Goal: Task Accomplishment & Management: Use online tool/utility

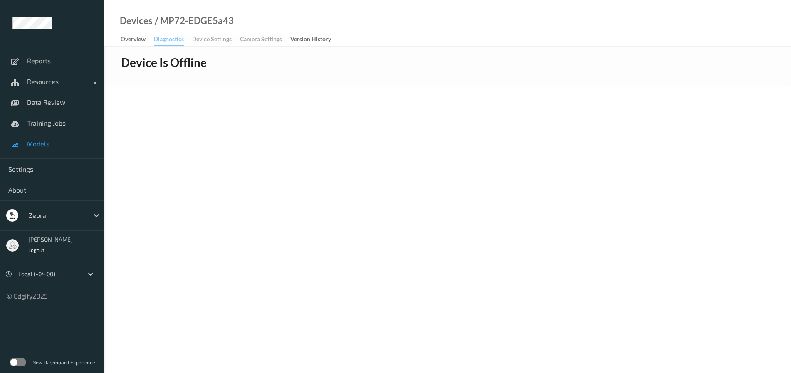
click at [47, 147] on span "Models" at bounding box center [61, 144] width 69 height 8
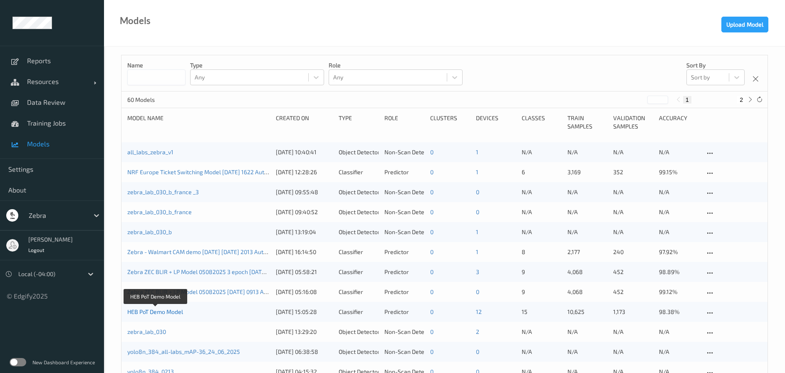
click at [141, 314] on link "HEB PoT Demo Model" at bounding box center [155, 311] width 56 height 7
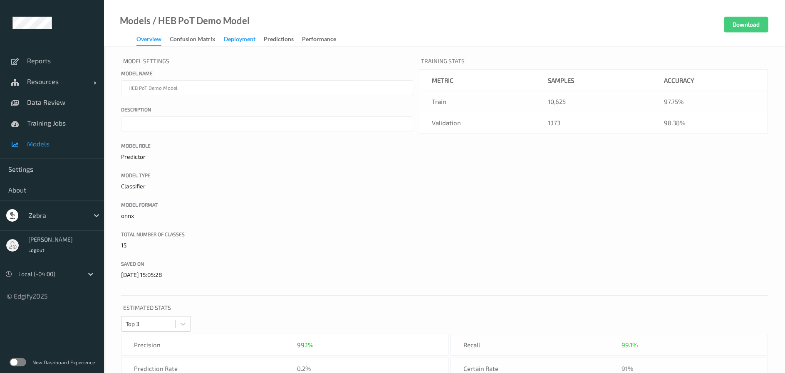
click at [239, 38] on div "Deployment" at bounding box center [240, 40] width 32 height 10
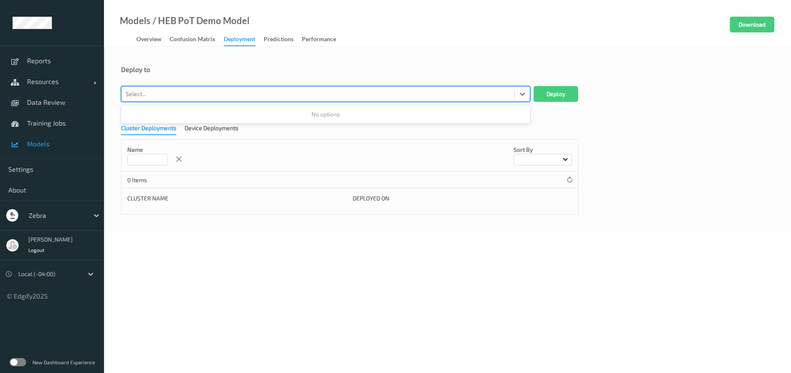
click at [278, 90] on div at bounding box center [318, 94] width 385 height 10
type input "mp"
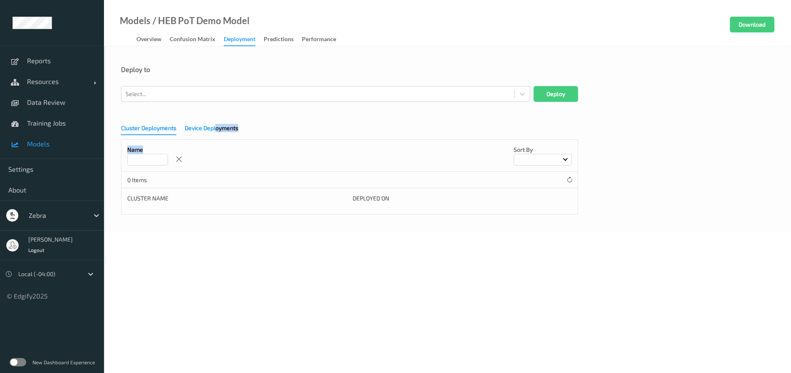
drag, startPoint x: 219, startPoint y: 135, endPoint x: 216, endPoint y: 130, distance: 6.3
click at [216, 130] on div "Cluster Deployments Device Deployments Name Sort by 0 Items Cluster Name Deploy…" at bounding box center [447, 167] width 653 height 96
click at [216, 130] on div "Device Deployments" at bounding box center [212, 129] width 54 height 10
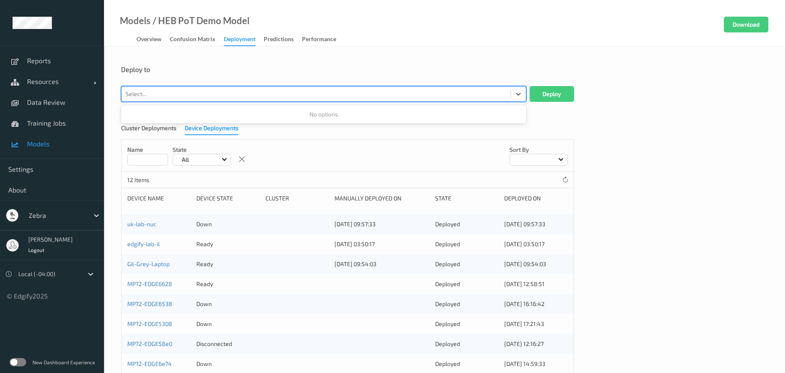
click at [202, 91] on div at bounding box center [316, 94] width 380 height 10
click at [202, 99] on div at bounding box center [316, 94] width 380 height 10
type input "mp"
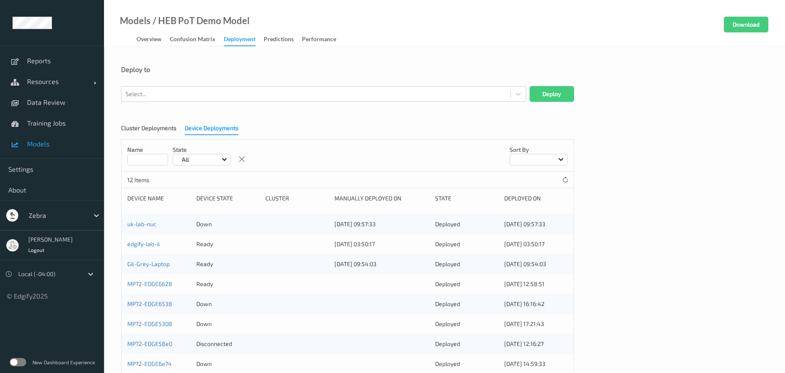
click at [290, 64] on div "Deploy to Select... Deploy Cluster Deployments Device Deployments Name State Al…" at bounding box center [444, 259] width 681 height 425
